Goal: Information Seeking & Learning: Check status

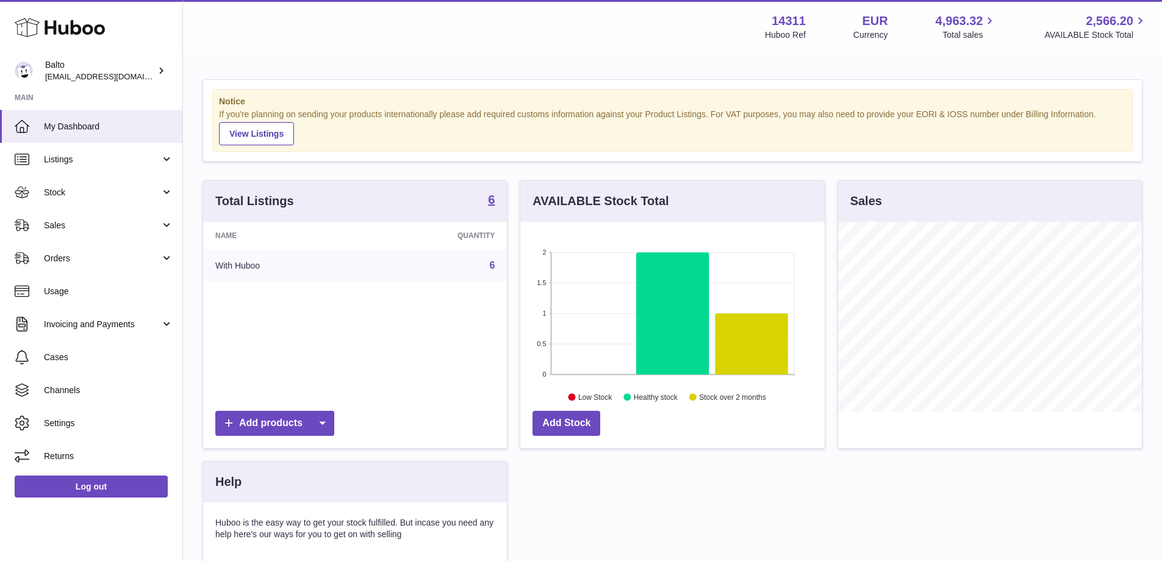
scroll to position [190, 304]
click at [101, 334] on link "Invoicing and Payments" at bounding box center [91, 323] width 182 height 33
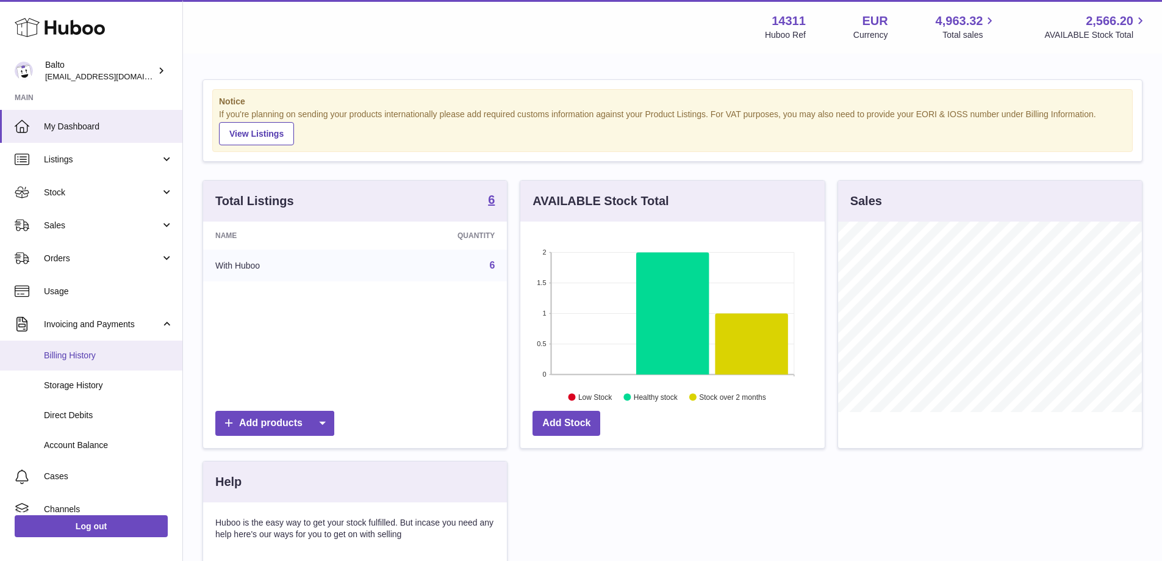
click at [101, 356] on span "Billing History" at bounding box center [108, 356] width 129 height 12
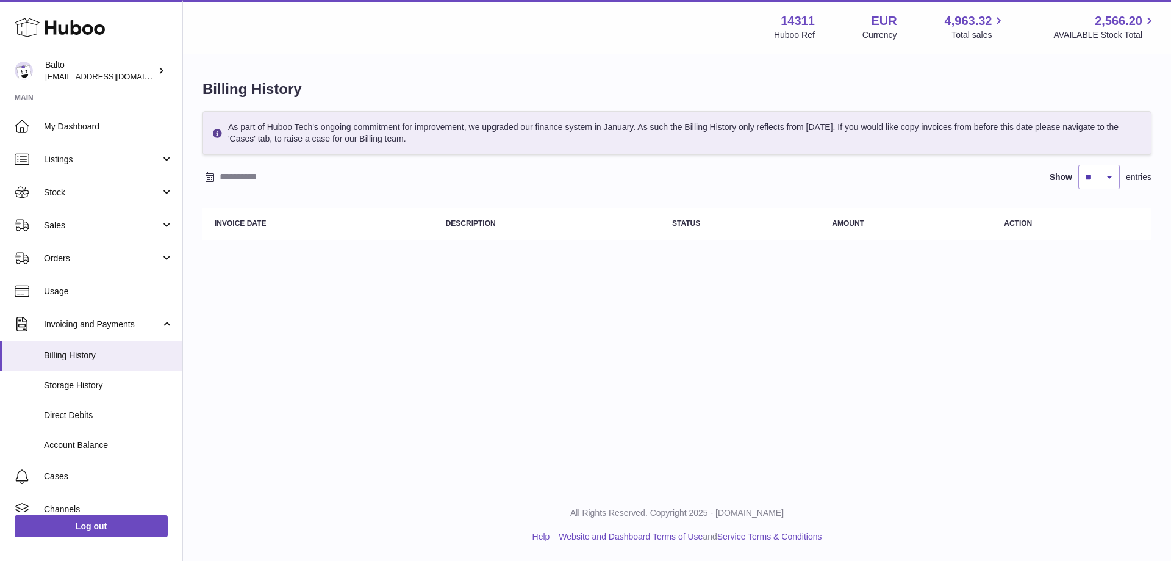
click at [356, 304] on div "Menu Huboo 14311 Huboo Ref EUR Currency 4,963.32 Total sales 2,566.20 AVAILABLE…" at bounding box center [677, 244] width 988 height 489
click at [99, 415] on span "Direct Debits" at bounding box center [108, 415] width 129 height 12
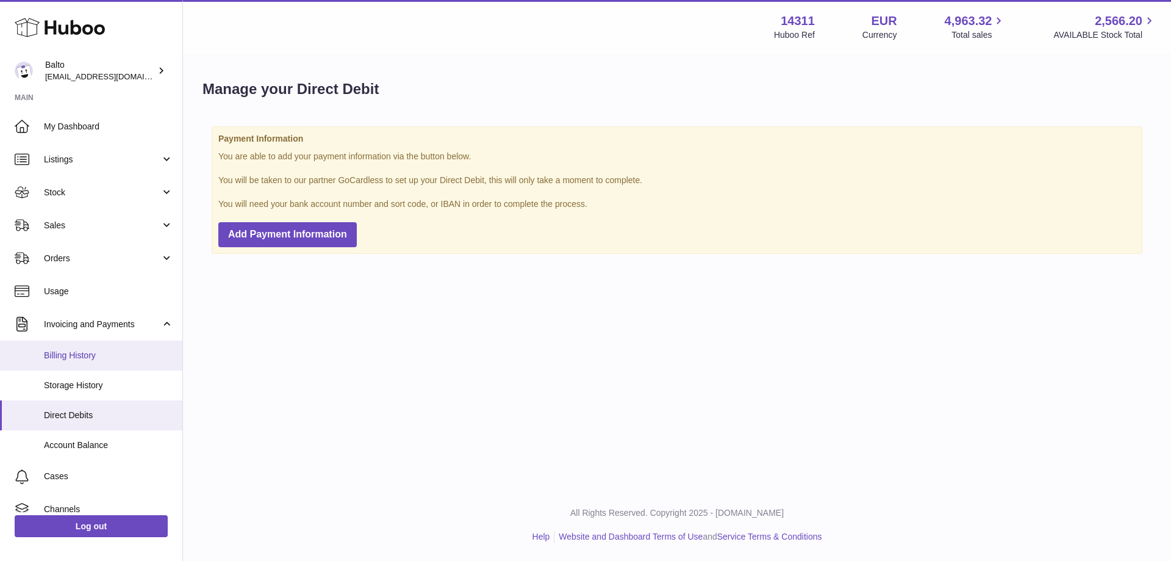
click at [112, 362] on link "Billing History" at bounding box center [91, 355] width 182 height 30
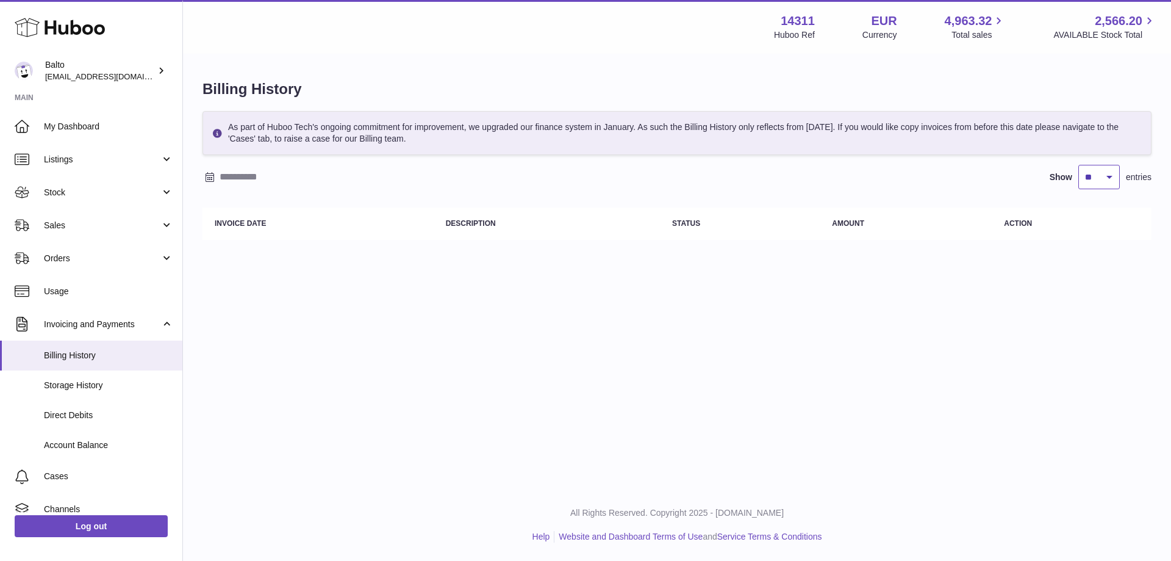
click at [1095, 167] on select "** ** ** ***" at bounding box center [1099, 177] width 41 height 24
select select "**"
click at [1079, 165] on select "** ** ** ***" at bounding box center [1099, 177] width 41 height 24
click at [96, 392] on link "Storage History" at bounding box center [91, 385] width 182 height 30
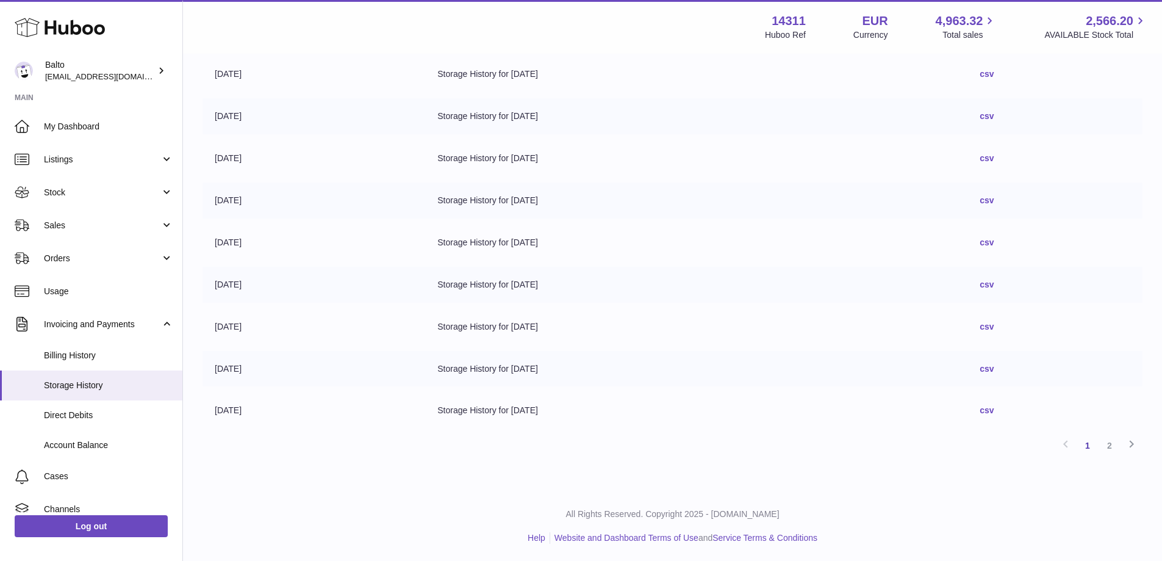
scroll to position [229, 0]
click at [106, 411] on span "Direct Debits" at bounding box center [108, 415] width 129 height 12
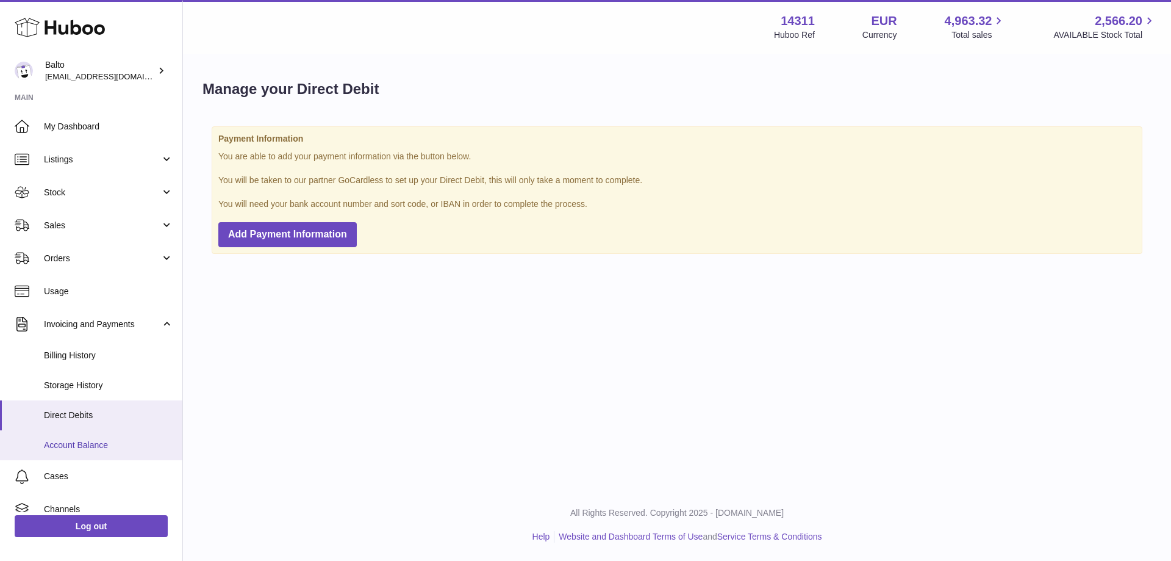
click at [104, 430] on link "Account Balance" at bounding box center [91, 445] width 182 height 30
click at [115, 438] on link "Account Balance" at bounding box center [91, 445] width 182 height 30
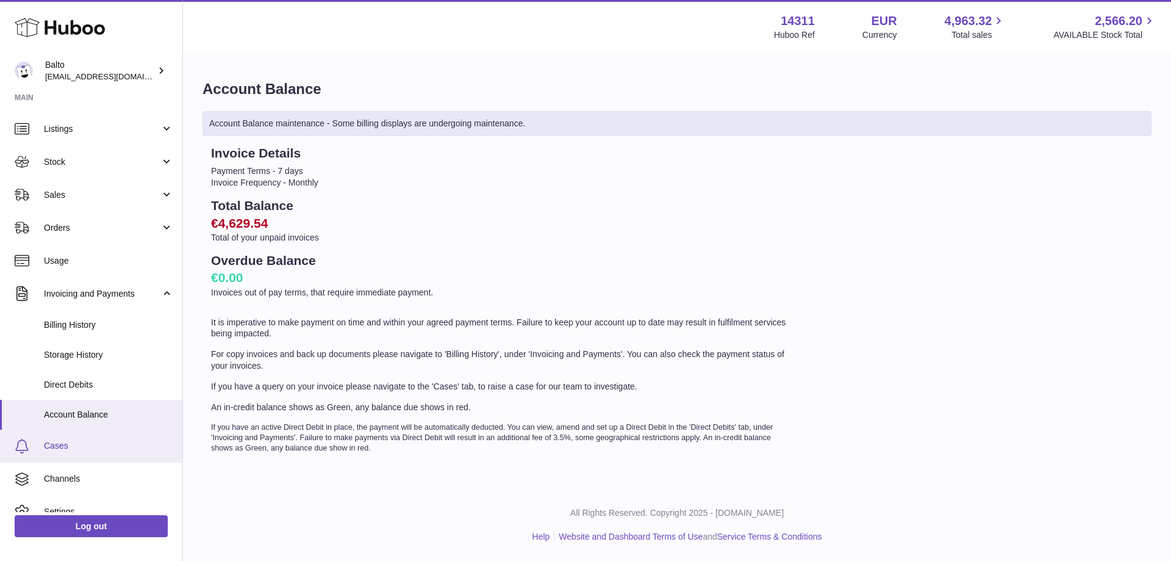
scroll to position [80, 0]
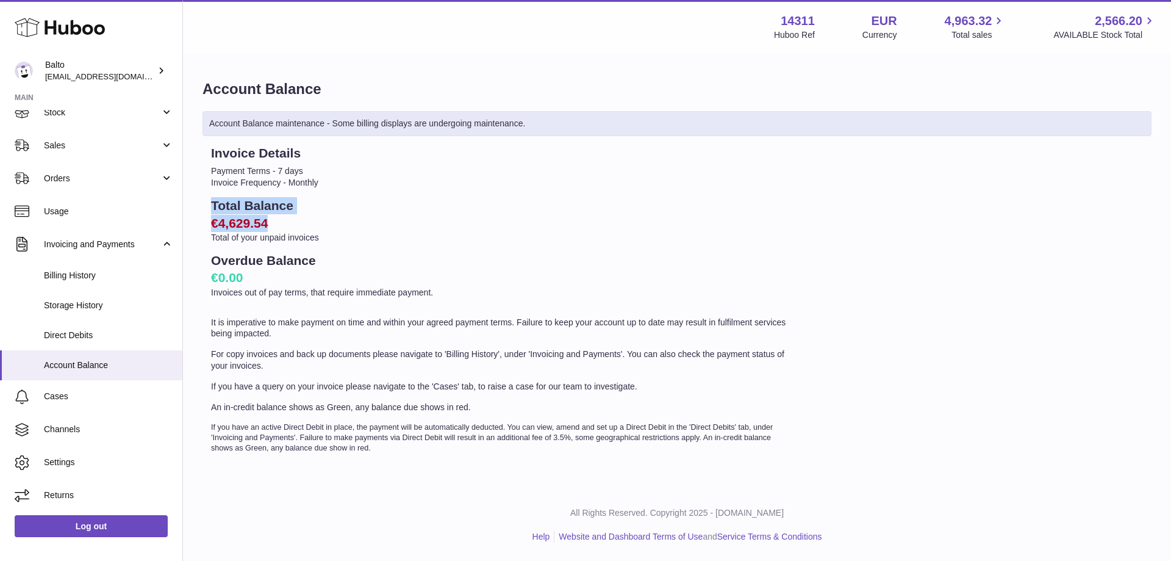
drag, startPoint x: 250, startPoint y: 226, endPoint x: 196, endPoint y: 210, distance: 56.0
click at [196, 210] on div "Account Balance Account Balance maintenance - Some billing displays are undergo…" at bounding box center [677, 270] width 988 height 431
copy div "Total Balance €4,629.54"
